Goal: Task Accomplishment & Management: Manage account settings

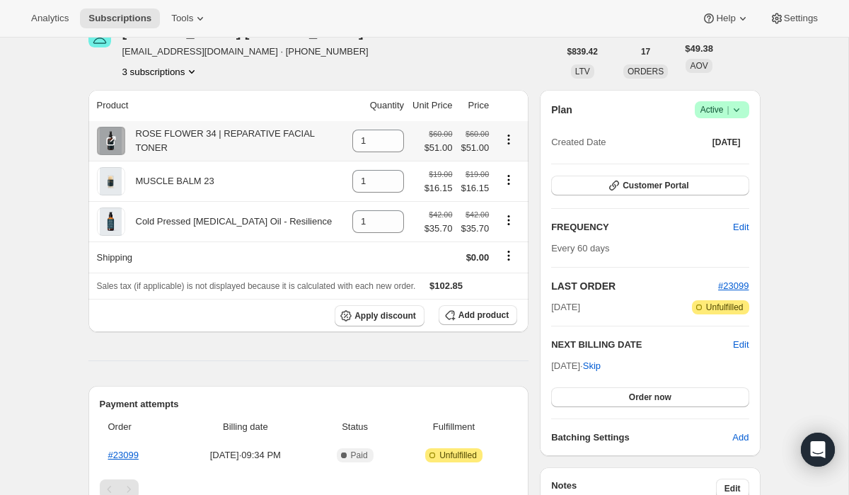
scroll to position [81, 0]
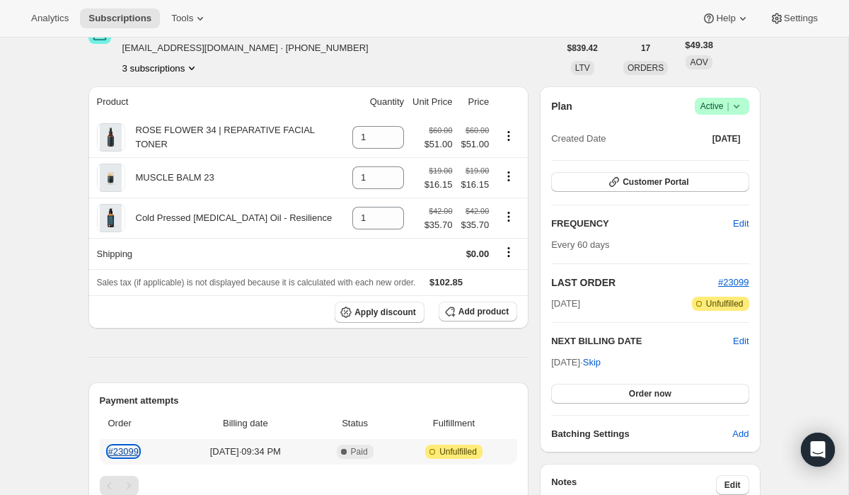
click at [123, 452] on link "#23099" at bounding box center [123, 451] width 30 height 11
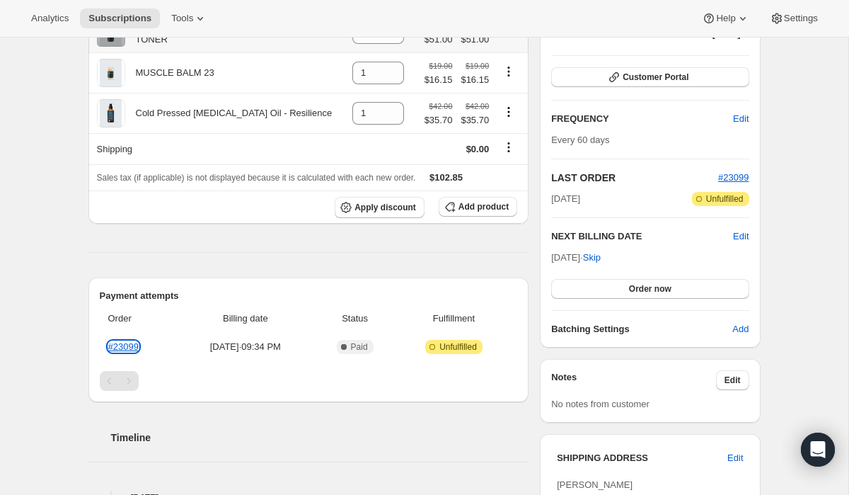
scroll to position [196, 0]
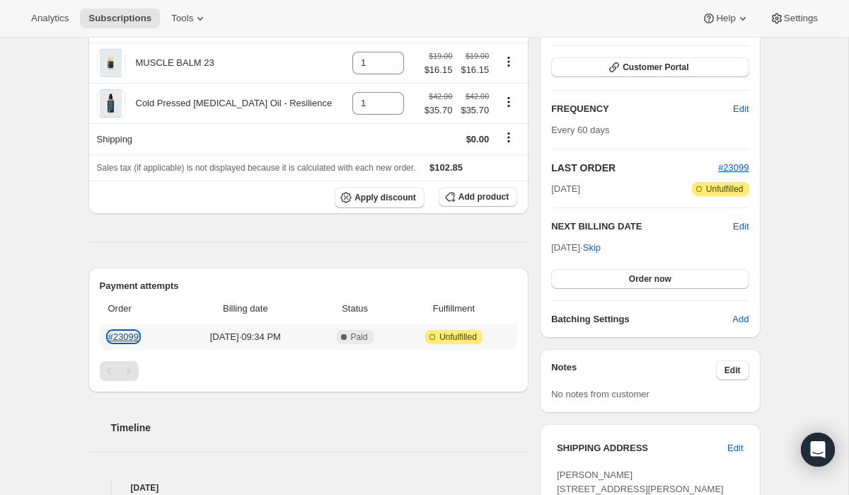
click at [133, 338] on link "#23099" at bounding box center [123, 336] width 30 height 11
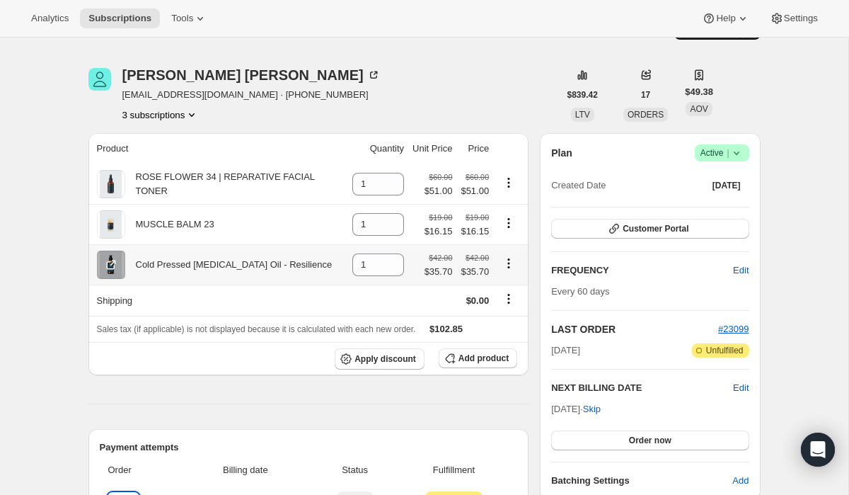
scroll to position [0, 0]
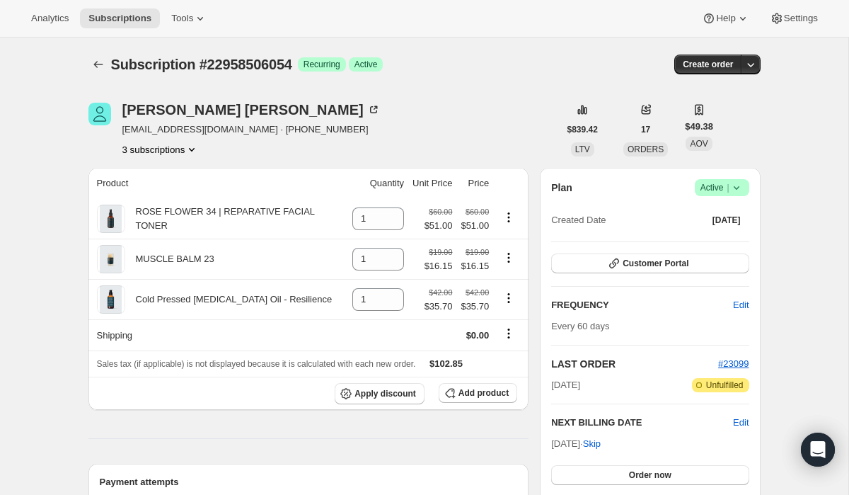
click at [728, 190] on span "|" at bounding box center [728, 187] width 2 height 11
click at [726, 239] on span "Cancel subscription" at bounding box center [718, 239] width 80 height 11
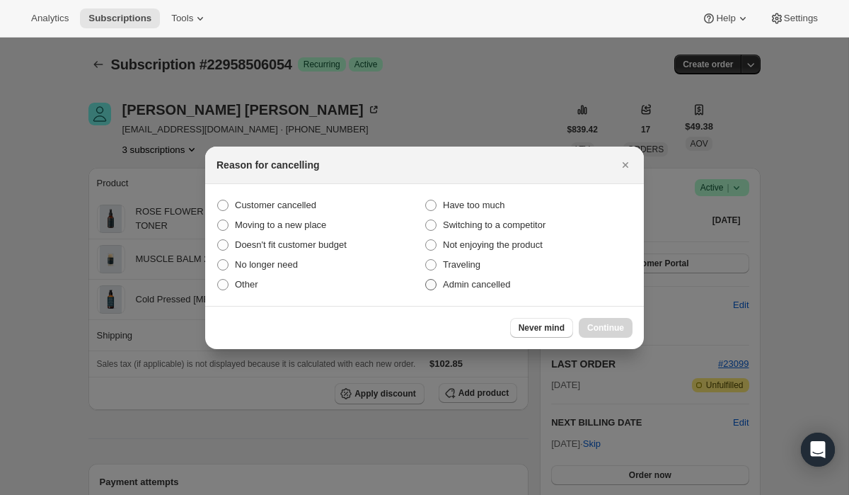
click at [481, 286] on span "Admin cancelled" at bounding box center [476, 284] width 67 height 11
click at [426, 280] on input "Admin cancelled" at bounding box center [425, 279] width 1 height 1
radio input "true"
click at [602, 333] on button "Continue" at bounding box center [606, 328] width 54 height 20
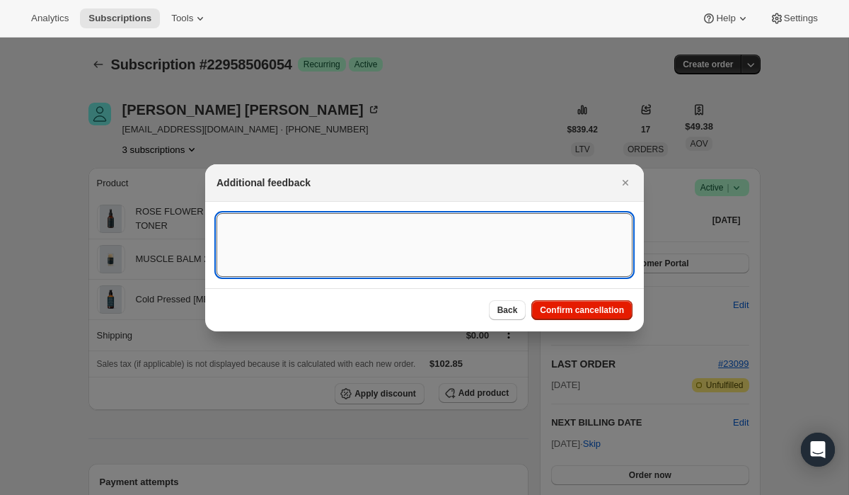
click at [408, 244] on textarea ":rbq:" at bounding box center [425, 245] width 416 height 64
type textarea "Cancelled Original Order with Sub & Save"
click at [589, 309] on span "Confirm cancellation" at bounding box center [582, 309] width 84 height 11
